Goal: Complete application form

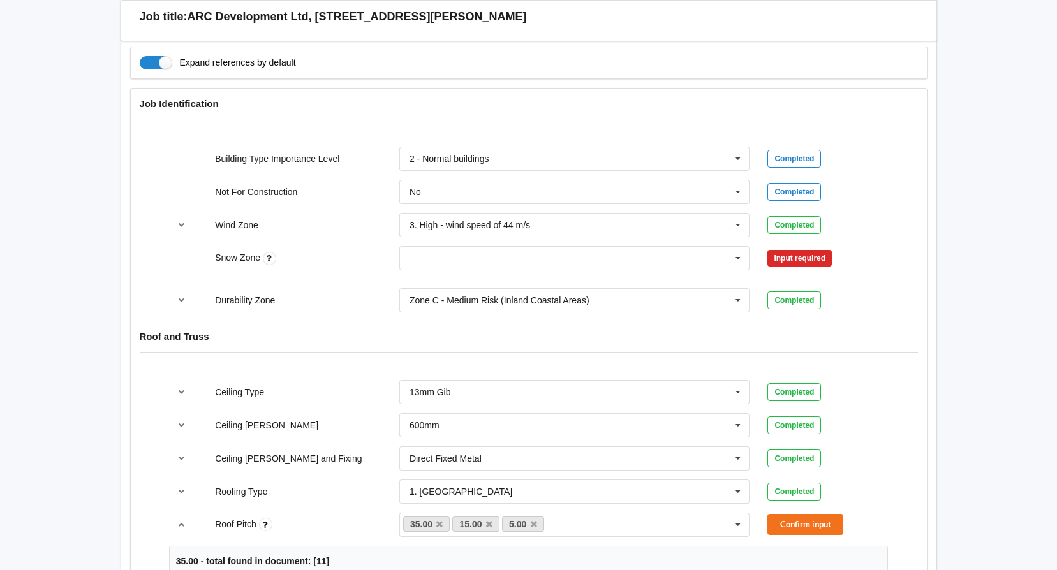
scroll to position [574, 0]
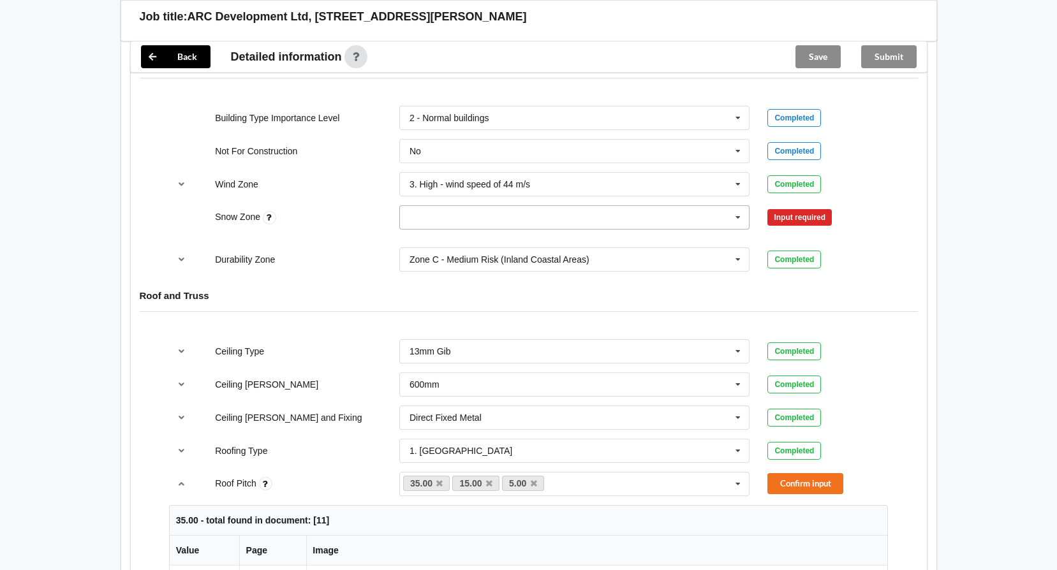
click at [735, 210] on icon at bounding box center [737, 218] width 19 height 24
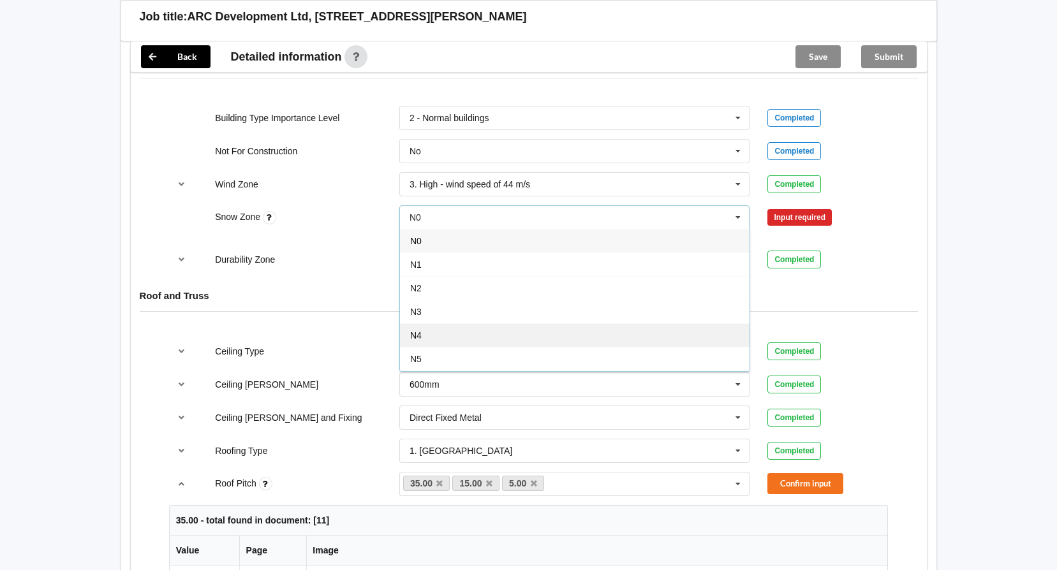
click at [451, 323] on div "N4" at bounding box center [574, 335] width 349 height 24
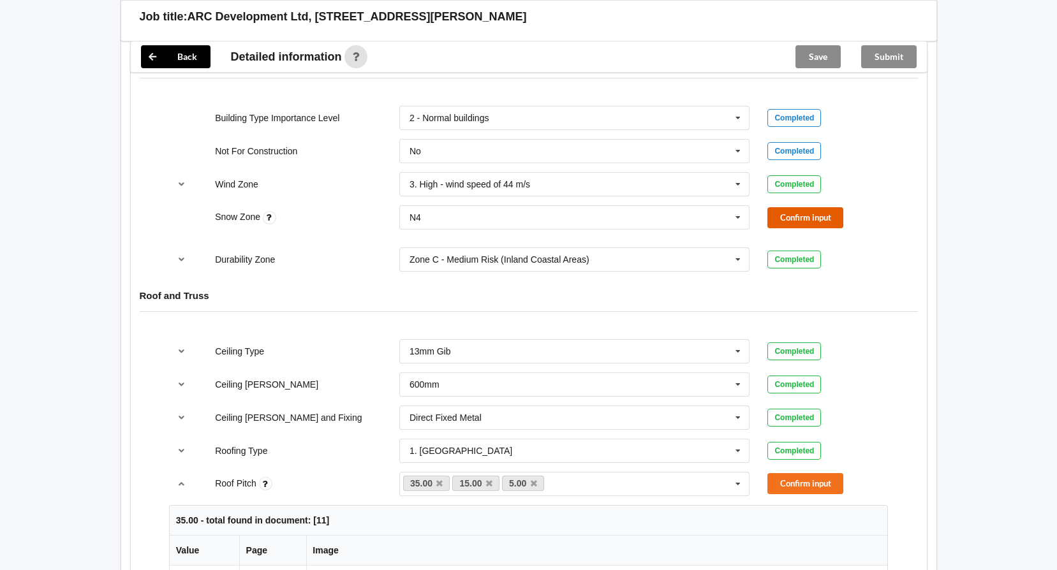
click at [781, 207] on button "Confirm input" at bounding box center [805, 217] width 76 height 21
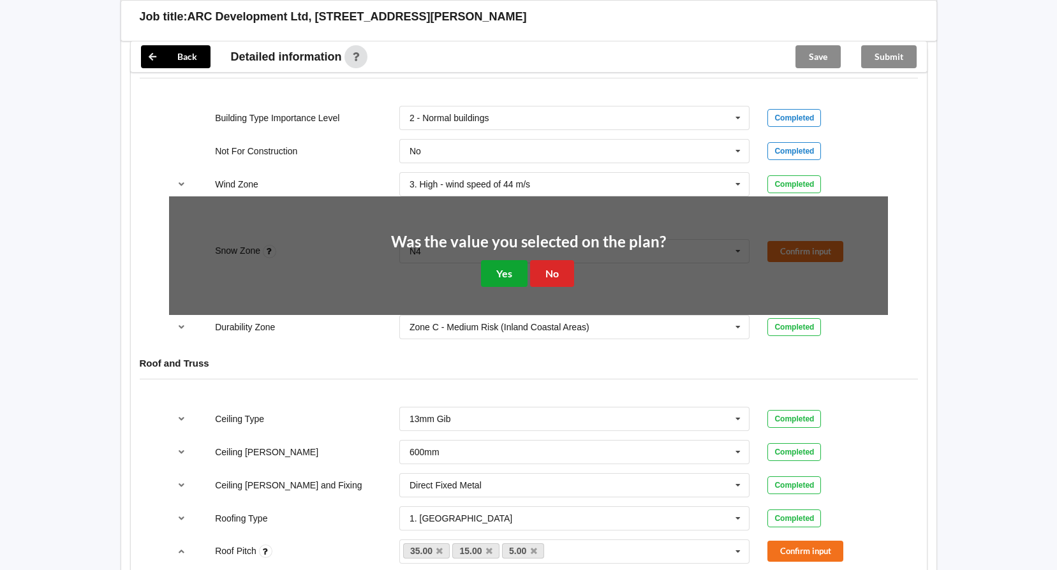
click at [504, 262] on button "Yes" at bounding box center [504, 273] width 47 height 26
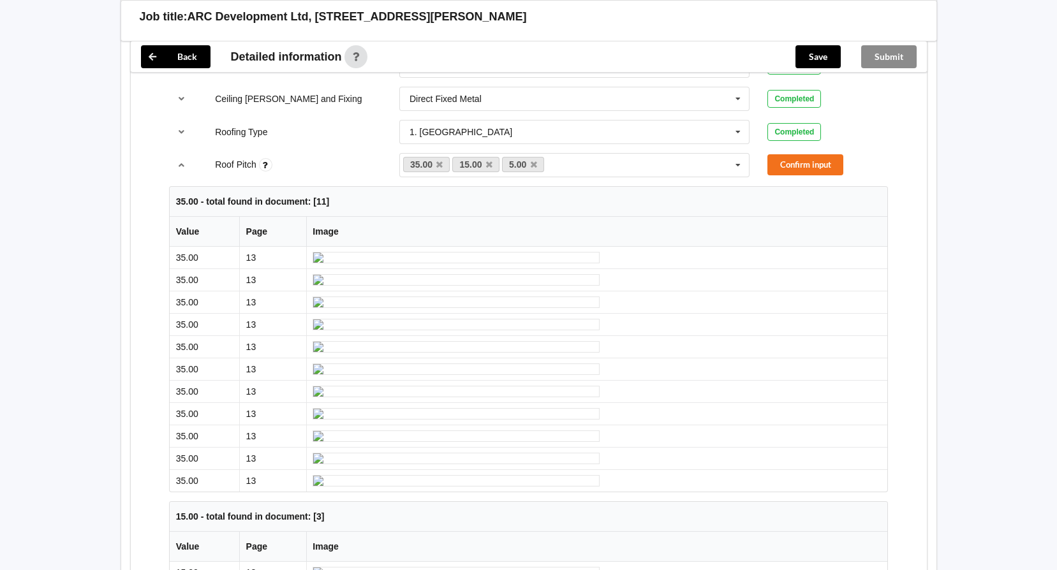
scroll to position [829, 0]
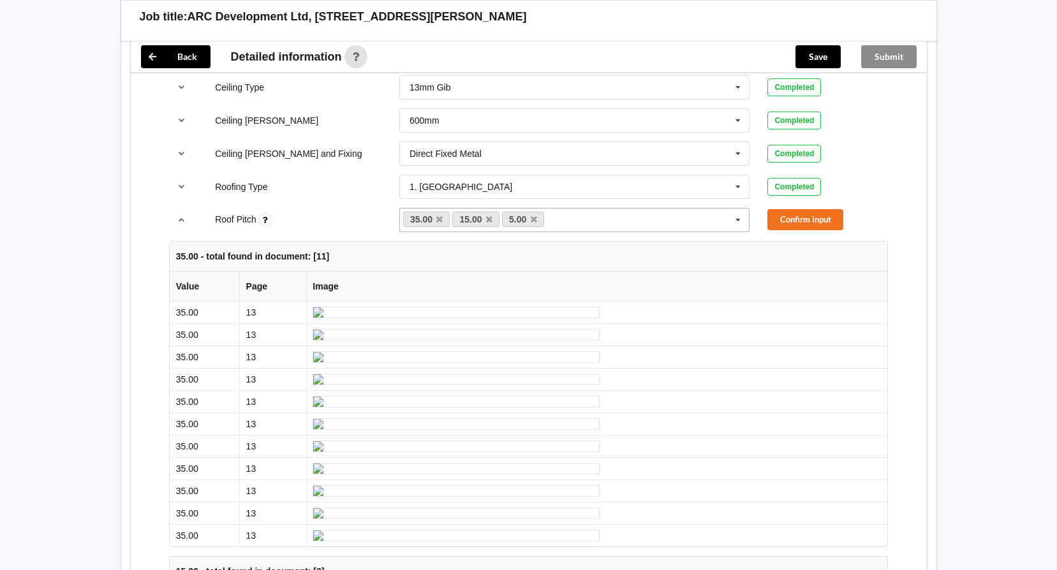
click at [535, 216] on icon at bounding box center [534, 220] width 6 height 8
click at [792, 209] on button "Confirm input" at bounding box center [805, 219] width 76 height 21
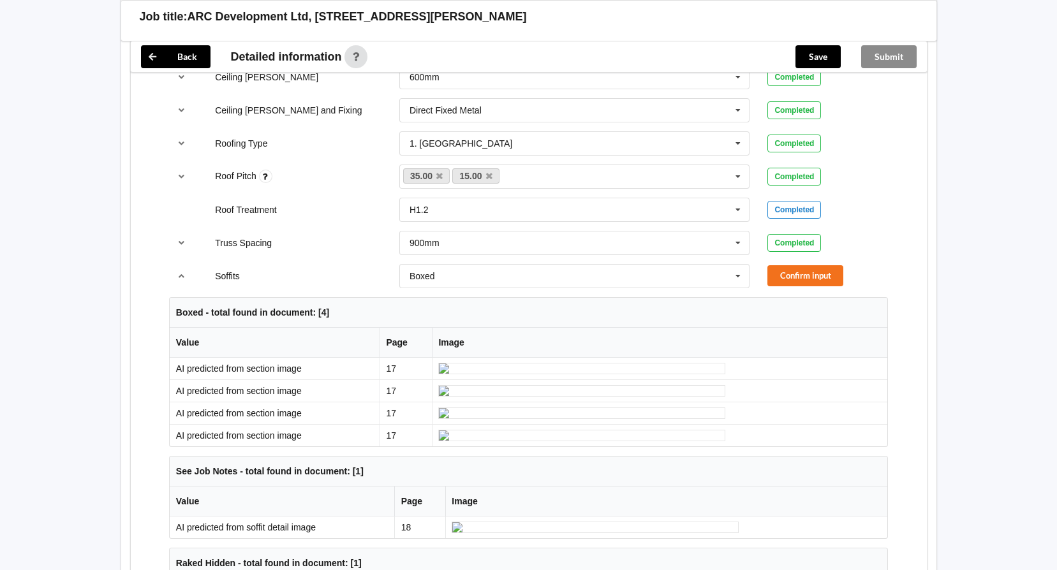
scroll to position [893, 0]
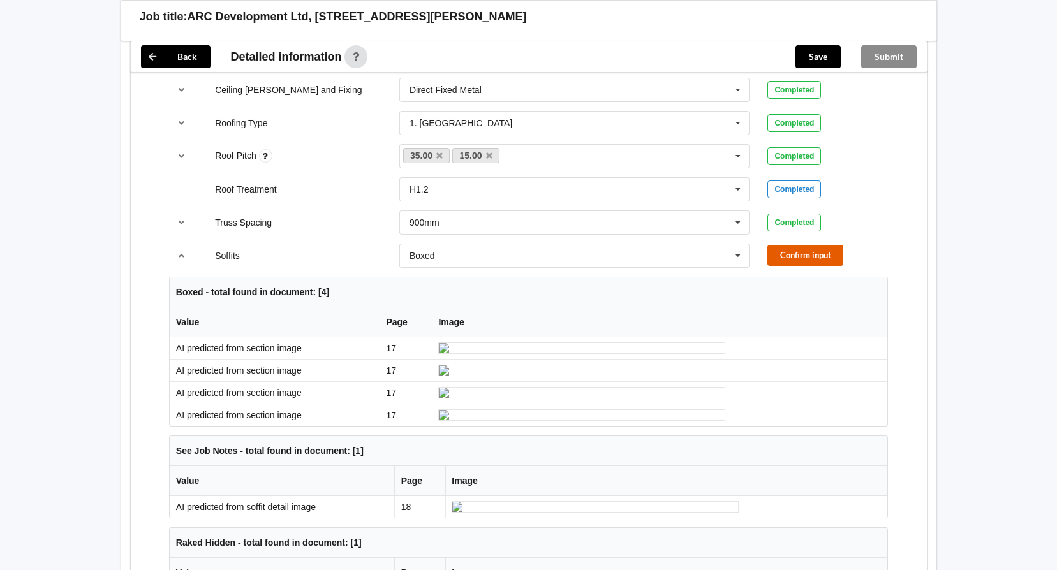
click at [804, 245] on button "Confirm input" at bounding box center [805, 255] width 76 height 21
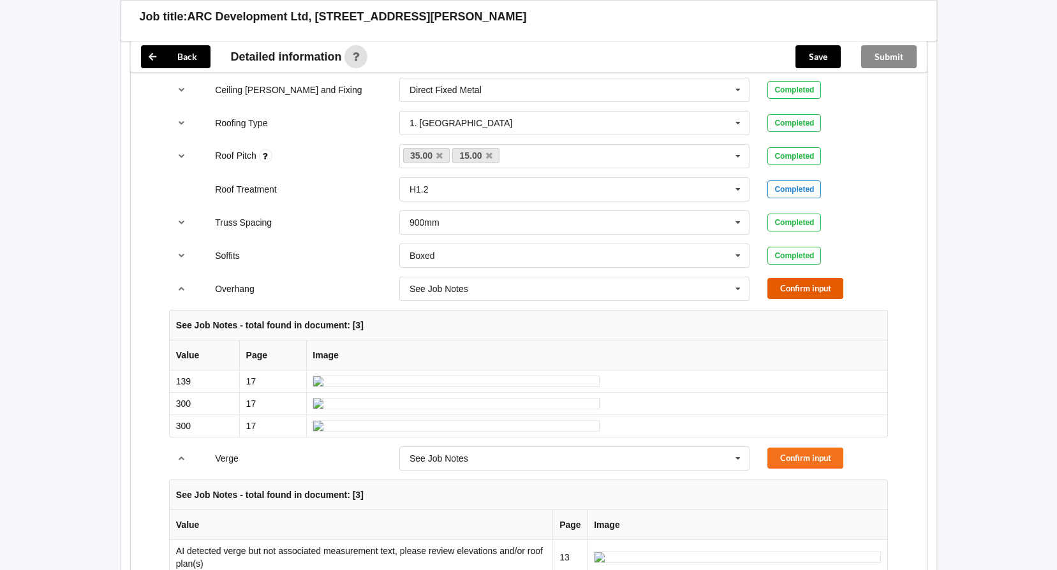
click at [779, 278] on button "Confirm input" at bounding box center [805, 288] width 76 height 21
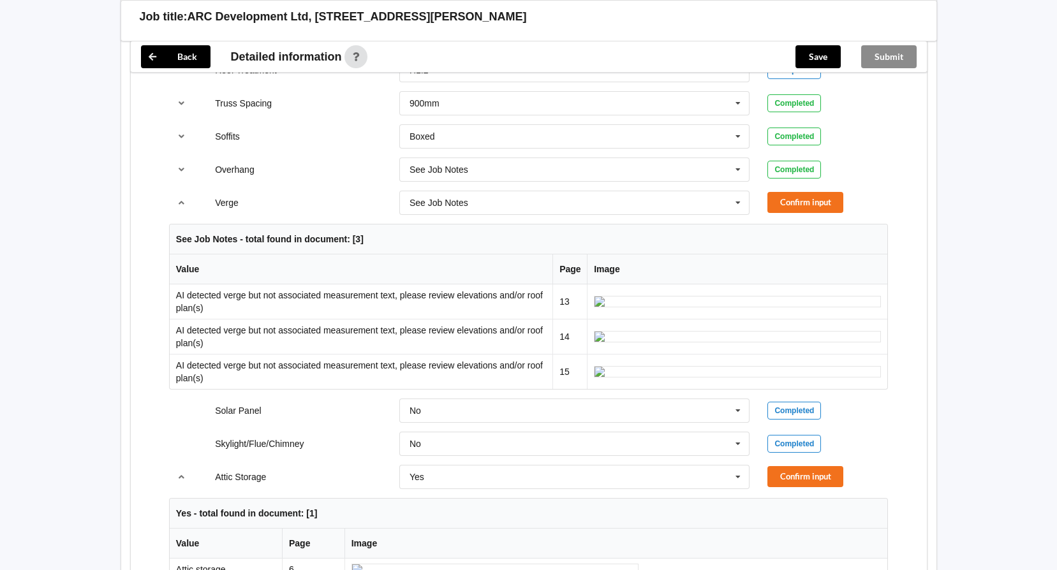
scroll to position [1020, 0]
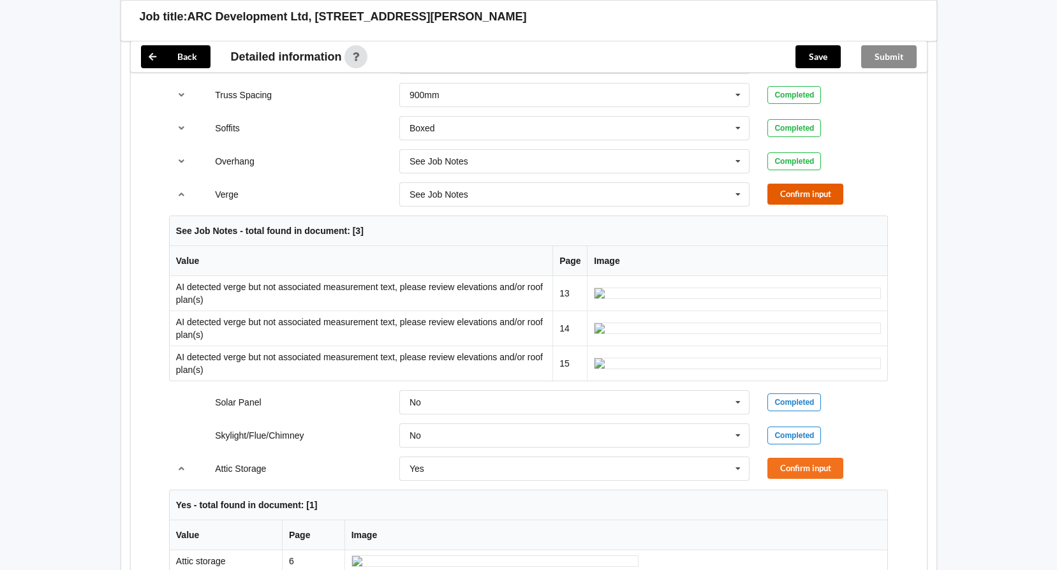
click at [797, 184] on button "Confirm input" at bounding box center [805, 194] width 76 height 21
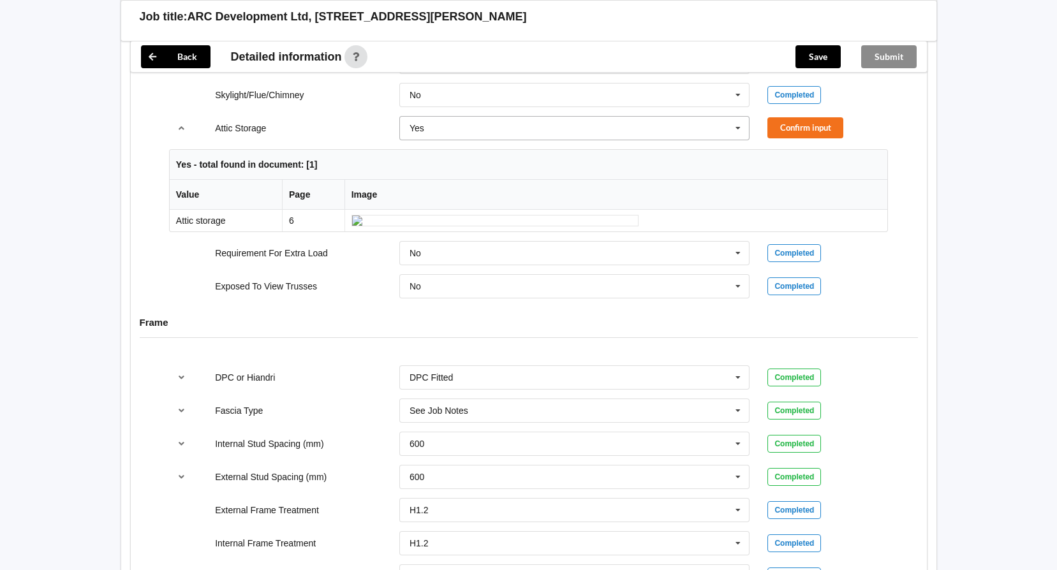
scroll to position [1212, 0]
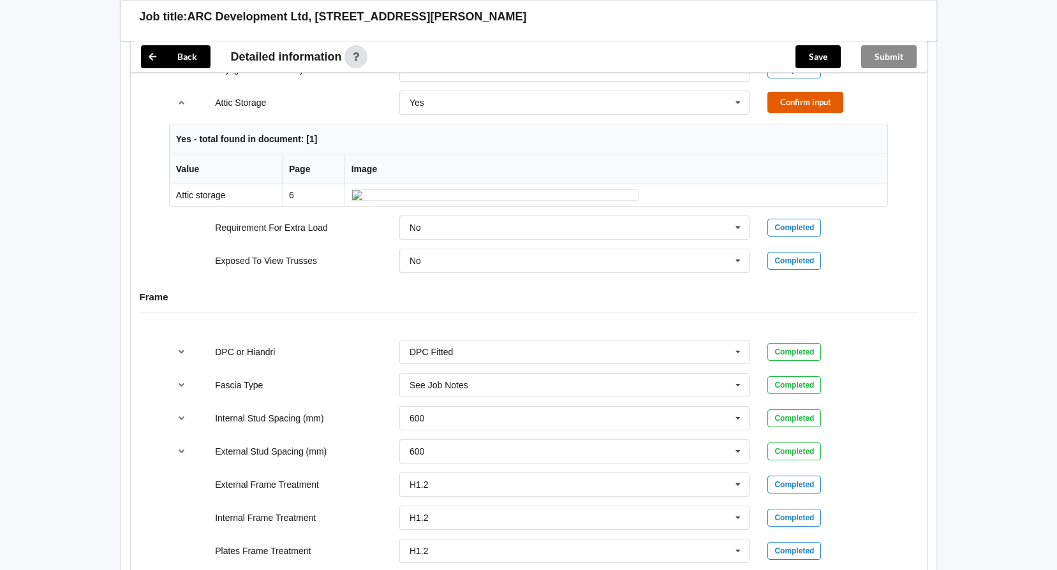
click at [788, 92] on button "Confirm input" at bounding box center [805, 102] width 76 height 21
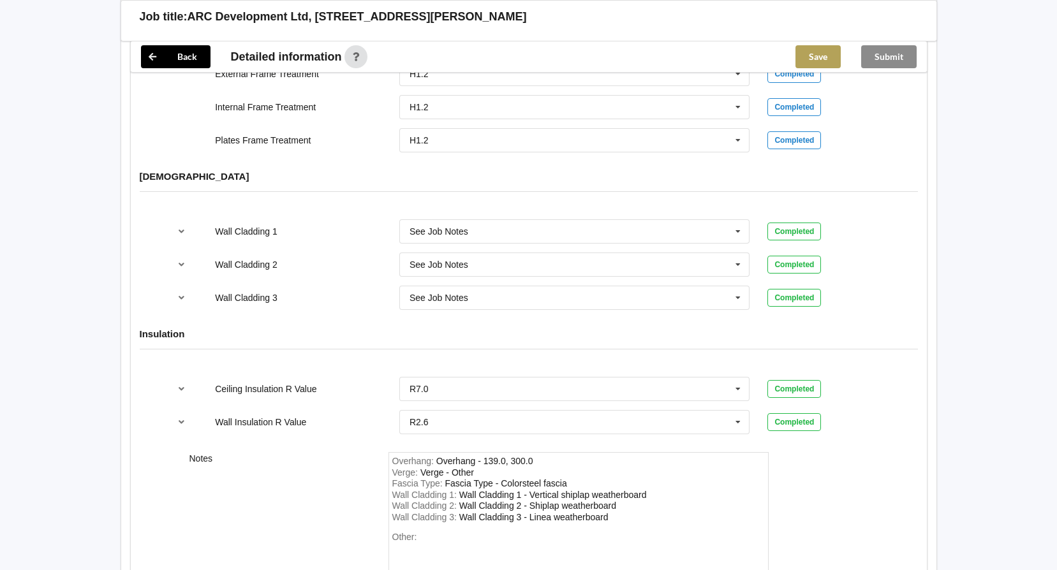
click at [808, 57] on button "Save" at bounding box center [817, 56] width 45 height 23
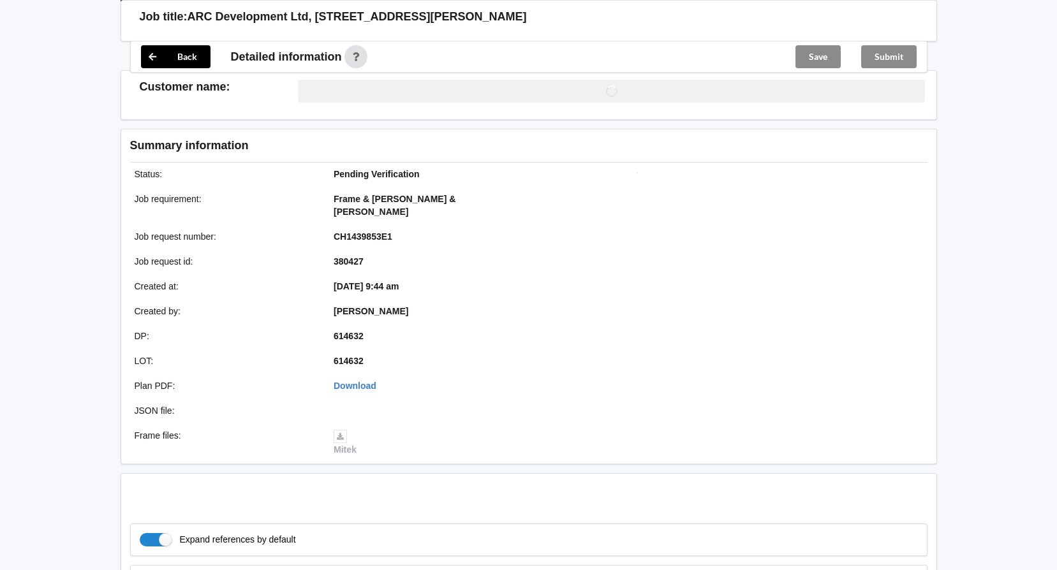
scroll to position [1531, 0]
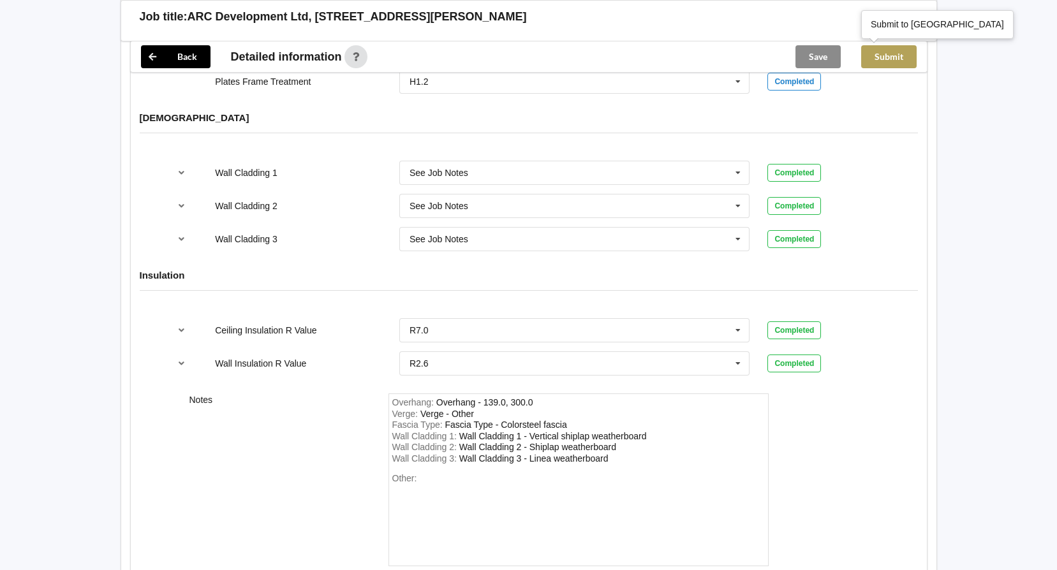
click at [899, 52] on button "Submit" at bounding box center [888, 56] width 55 height 23
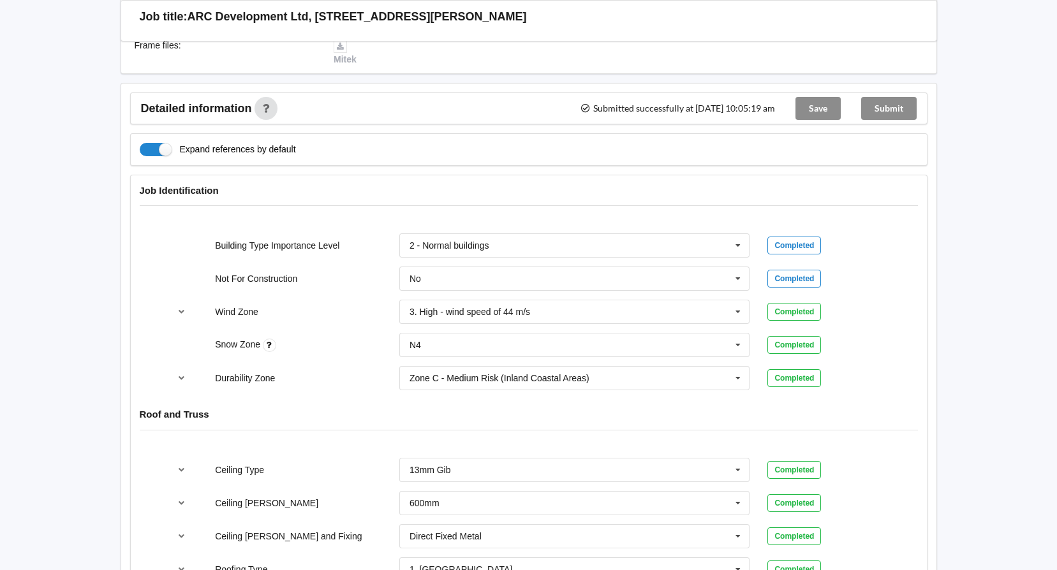
scroll to position [383, 0]
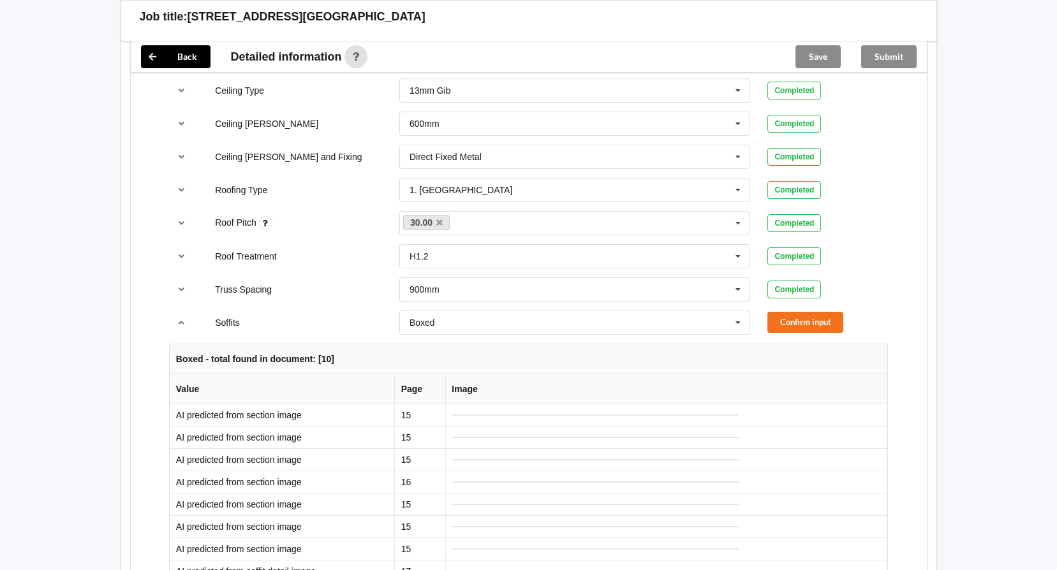
scroll to position [765, 0]
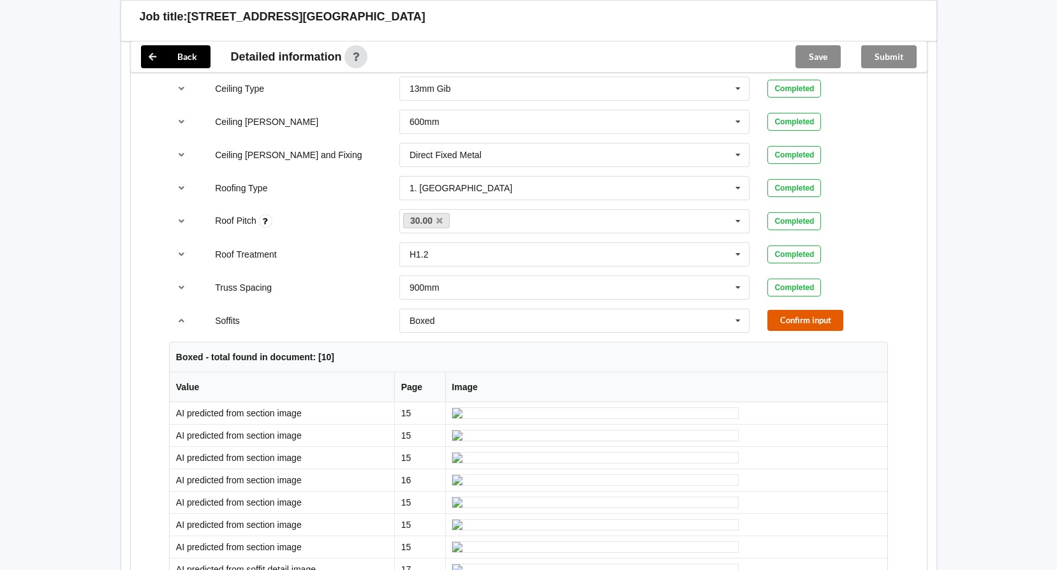
drag, startPoint x: 790, startPoint y: 313, endPoint x: 760, endPoint y: 318, distance: 30.3
click at [791, 313] on button "Confirm input" at bounding box center [805, 320] width 76 height 21
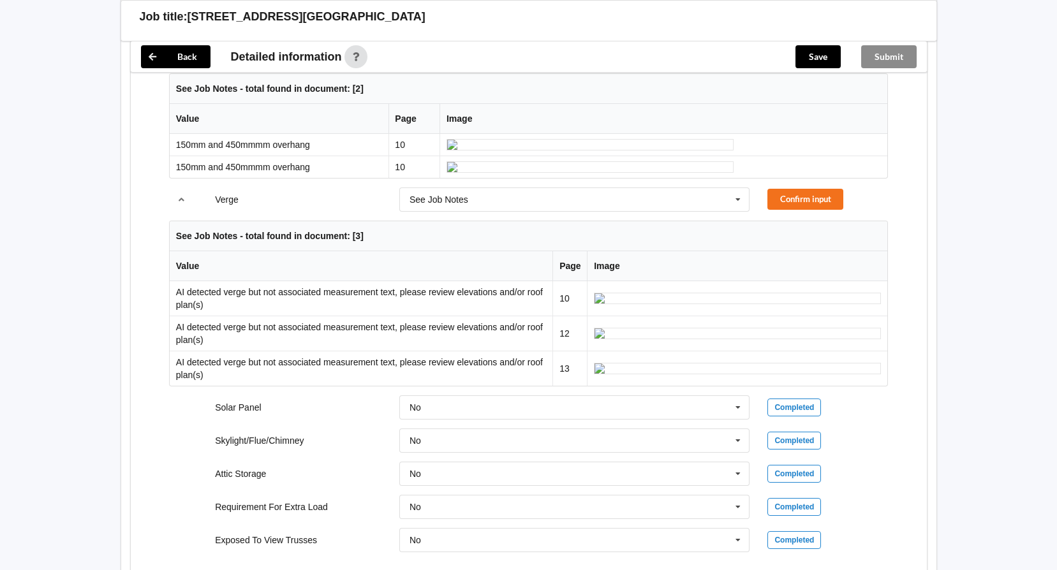
scroll to position [1084, 0]
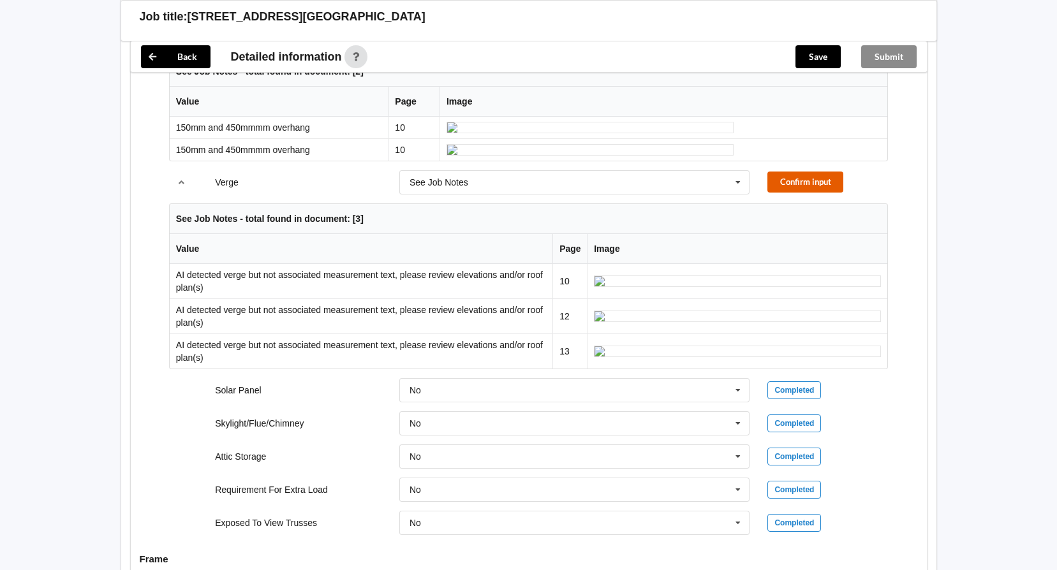
click at [796, 193] on button "Confirm input" at bounding box center [805, 182] width 76 height 21
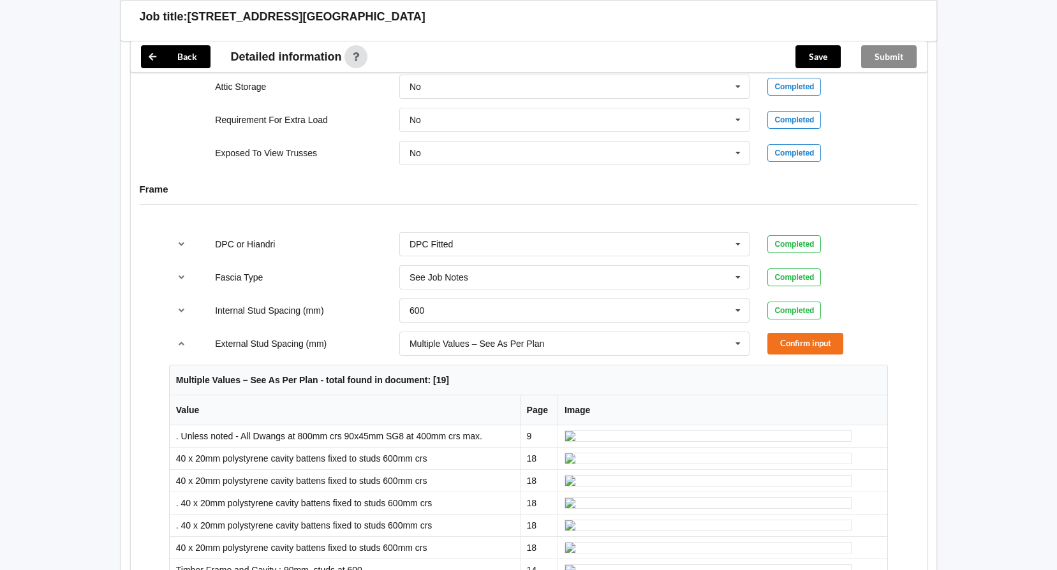
scroll to position [1467, 0]
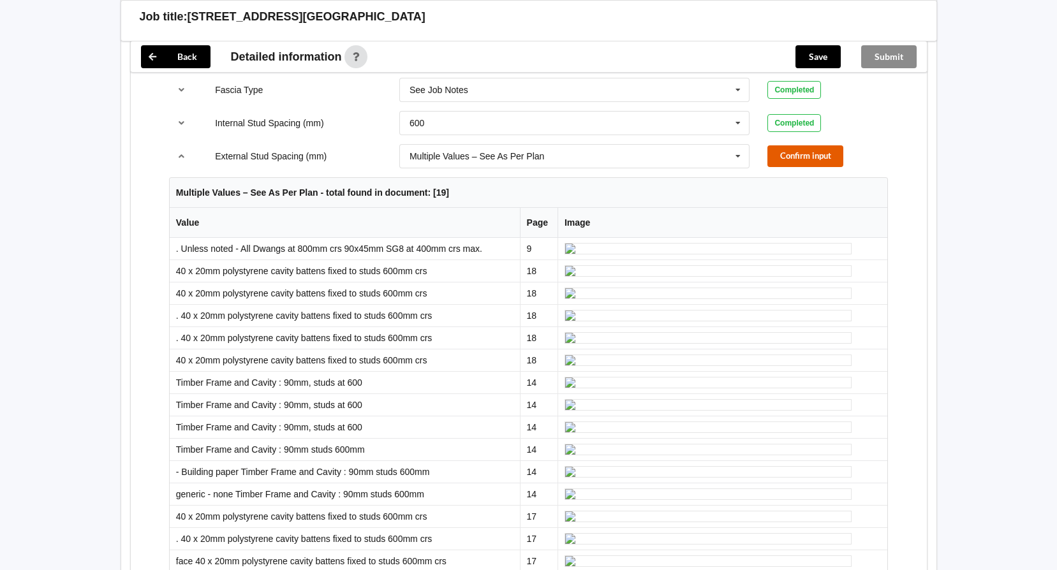
click at [796, 166] on button "Confirm input" at bounding box center [805, 155] width 76 height 21
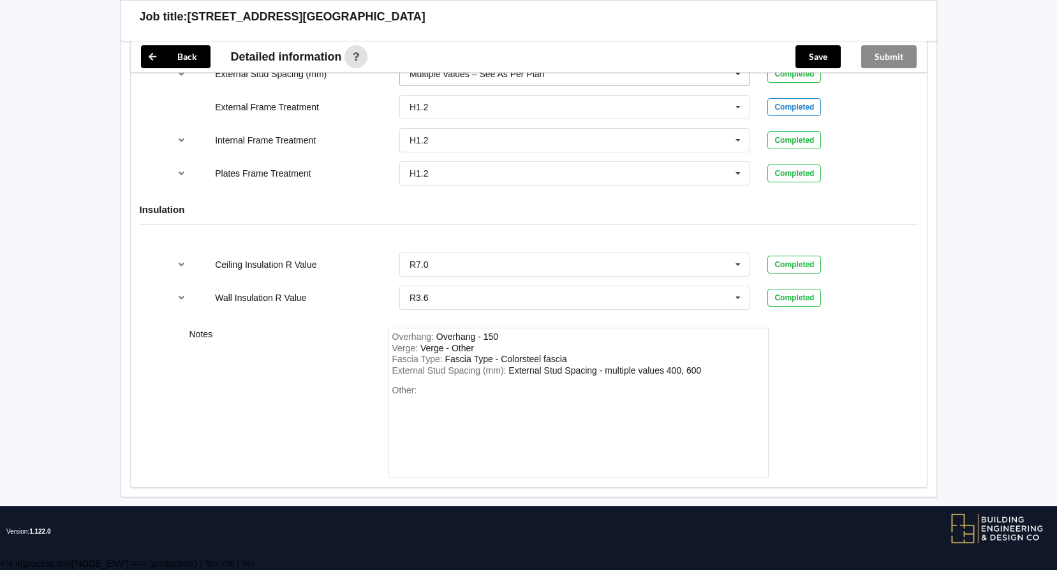
scroll to position [1411, 0]
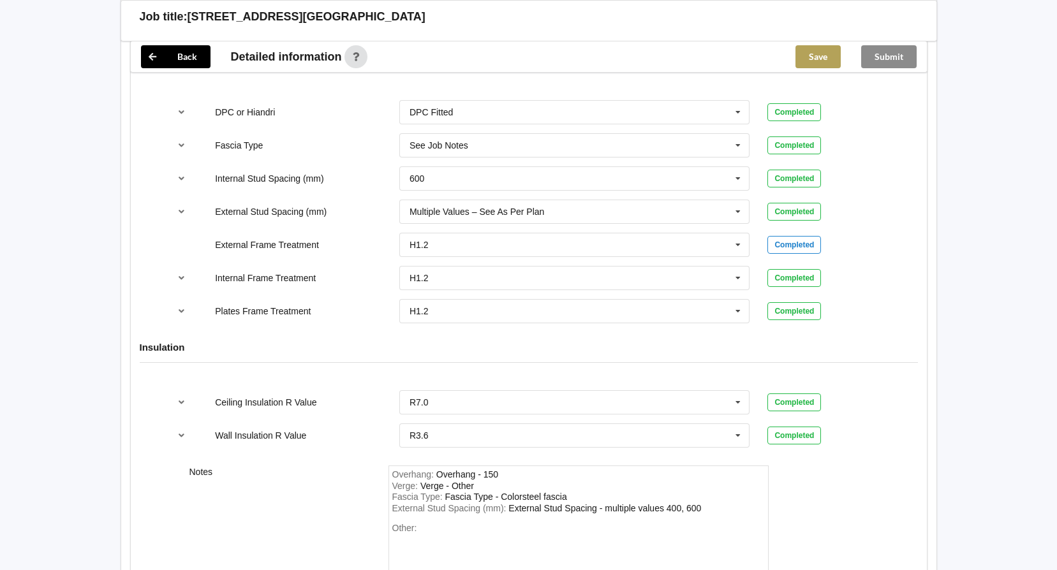
click at [803, 60] on button "Save" at bounding box center [817, 56] width 45 height 23
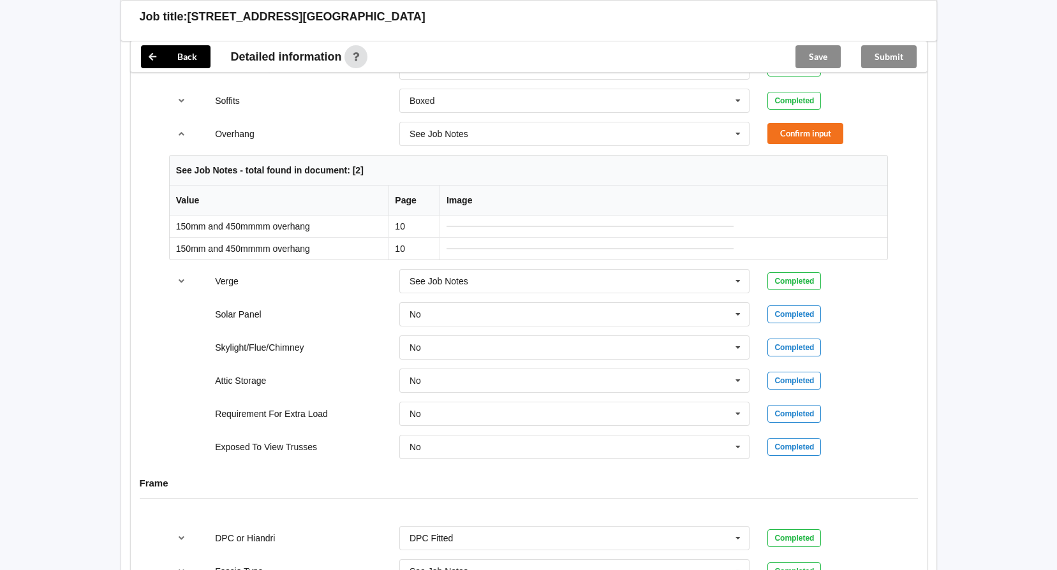
scroll to position [965, 0]
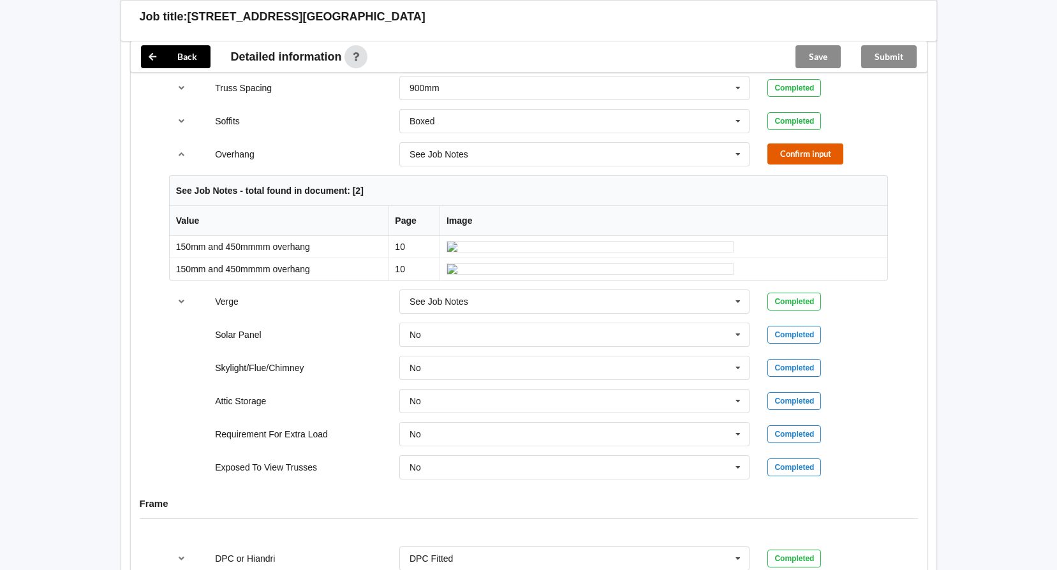
click at [792, 153] on button "Confirm input" at bounding box center [805, 153] width 76 height 21
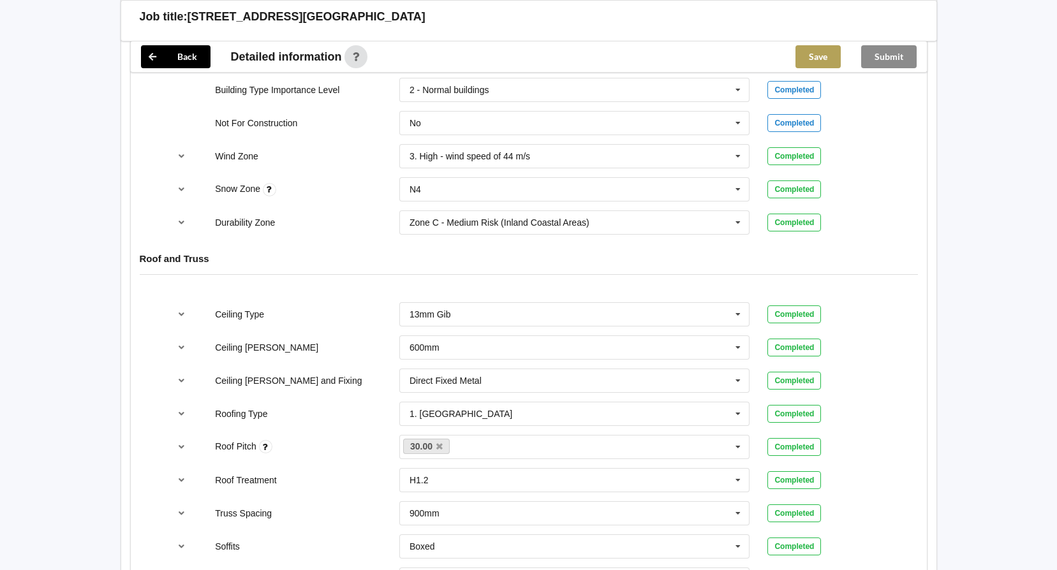
scroll to position [518, 0]
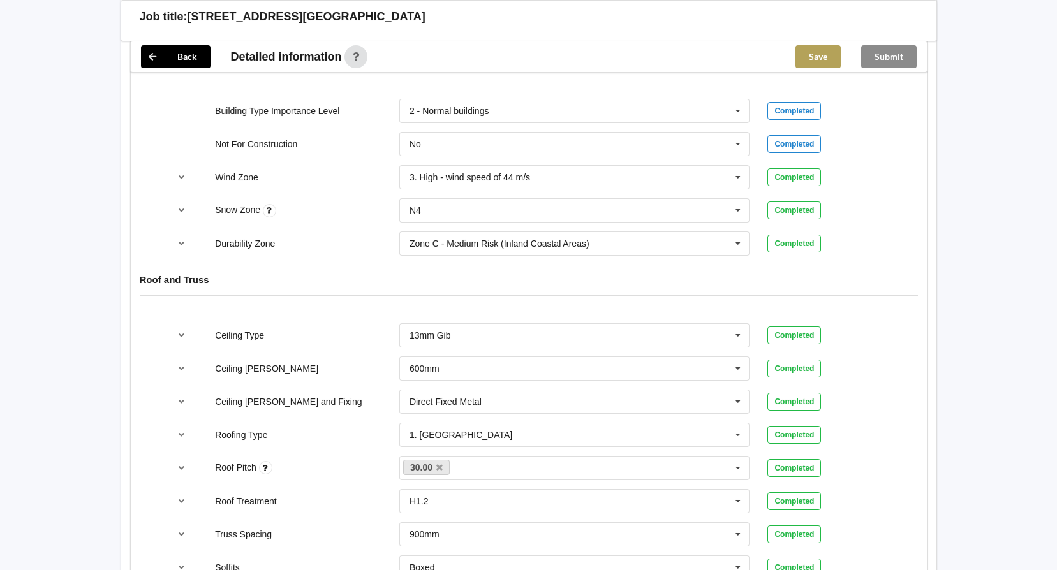
click at [818, 60] on button "Save" at bounding box center [817, 56] width 45 height 23
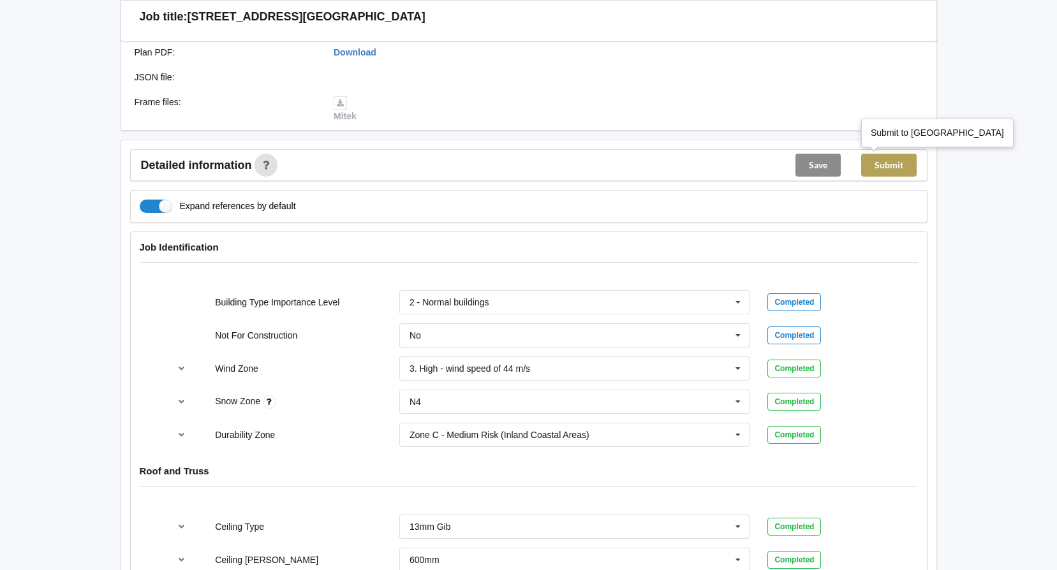
click at [880, 166] on button "Submit" at bounding box center [888, 165] width 55 height 23
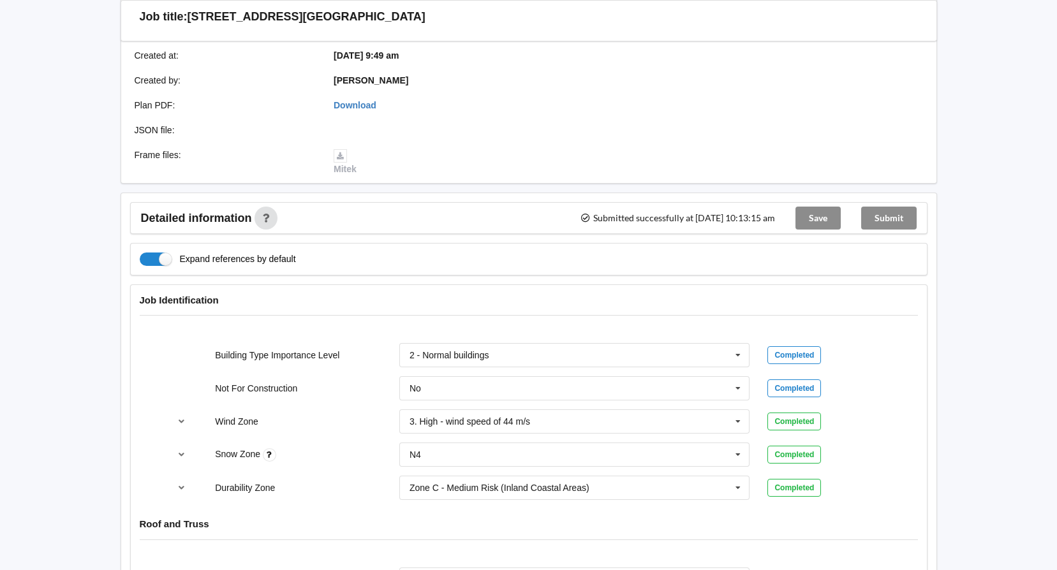
scroll to position [77, 0]
